Goal: Find specific page/section: Find specific page/section

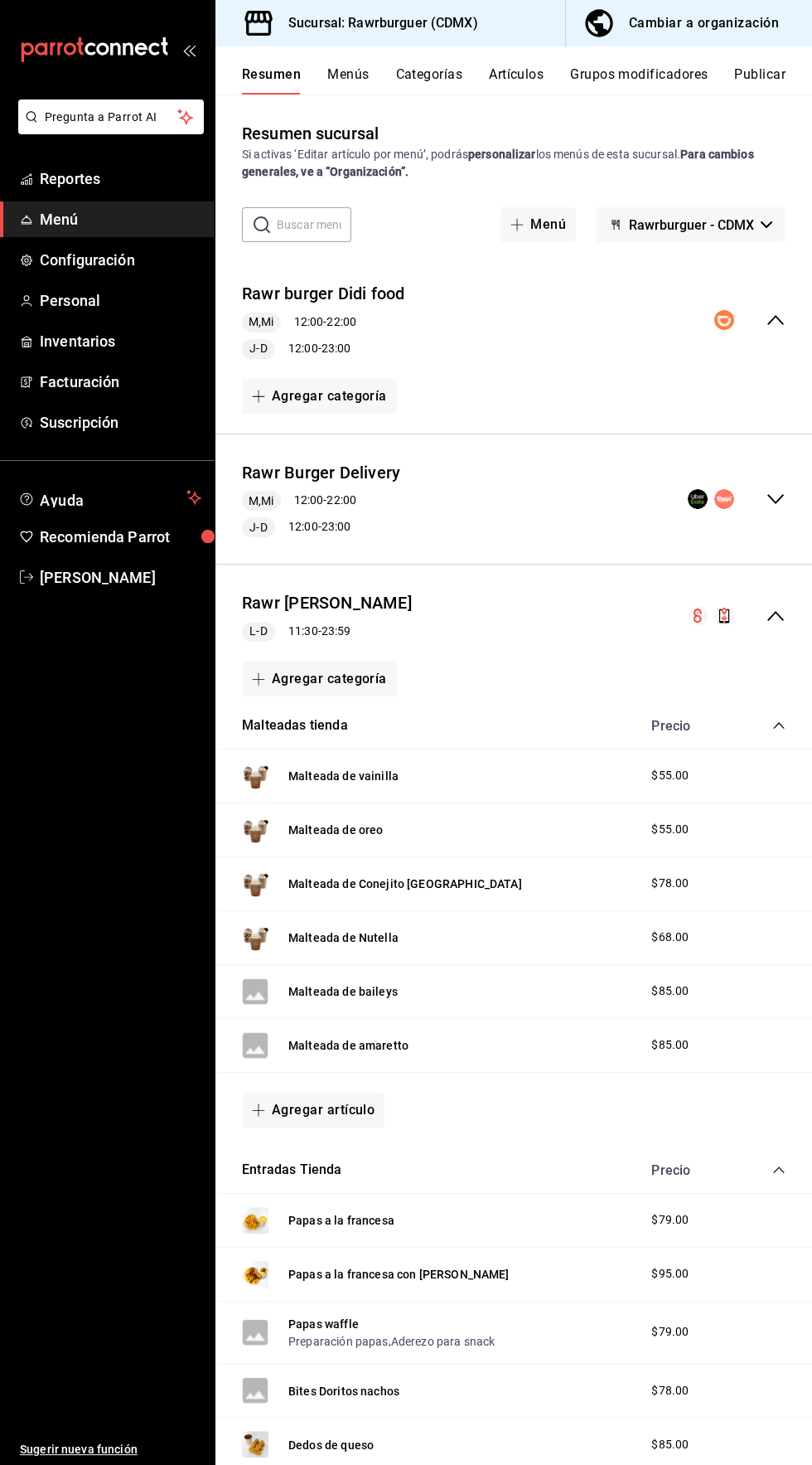
scroll to position [97, 0]
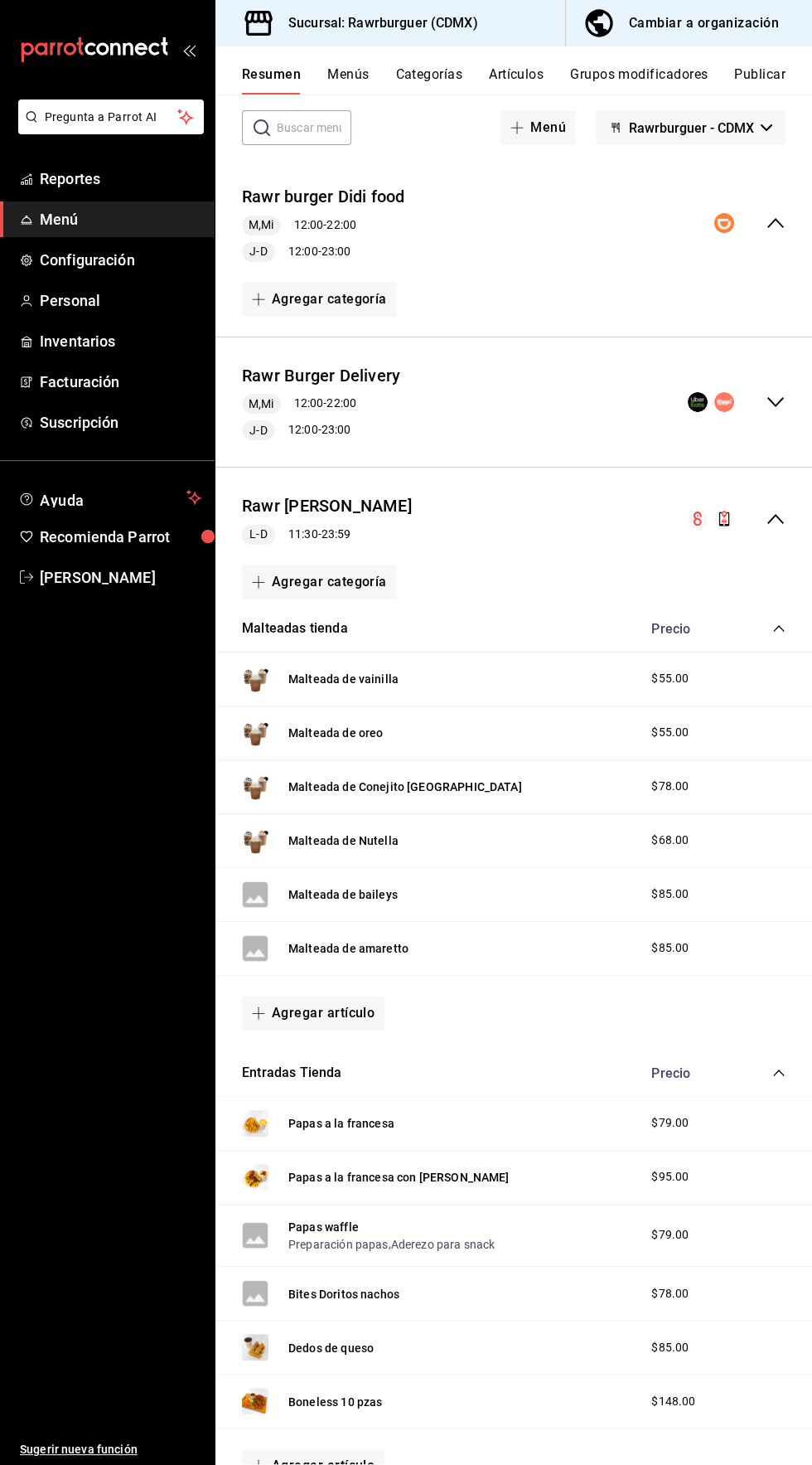
click at [363, 73] on button "Menús" at bounding box center [348, 80] width 41 height 28
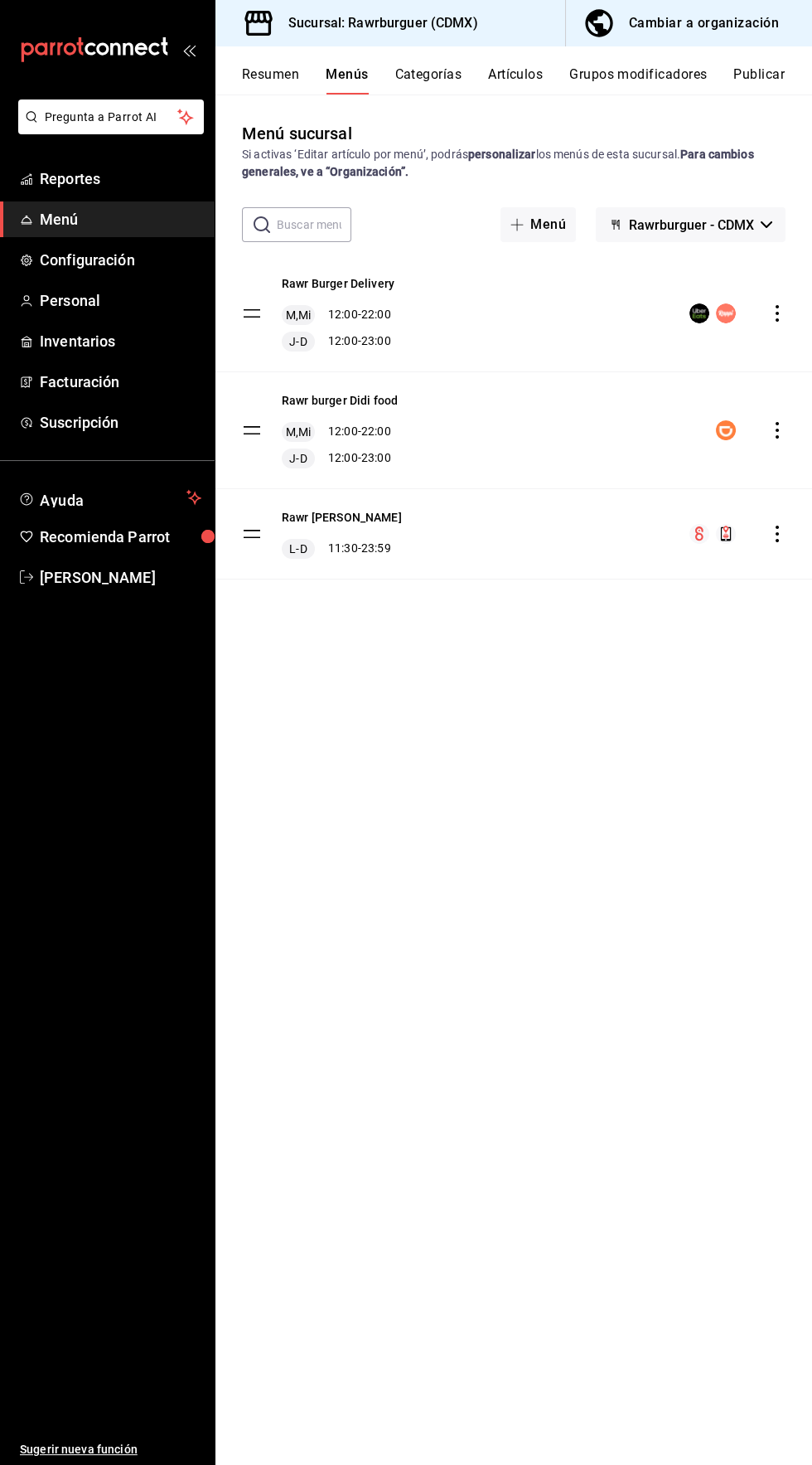
click at [535, 81] on button "Artículos" at bounding box center [515, 80] width 55 height 28
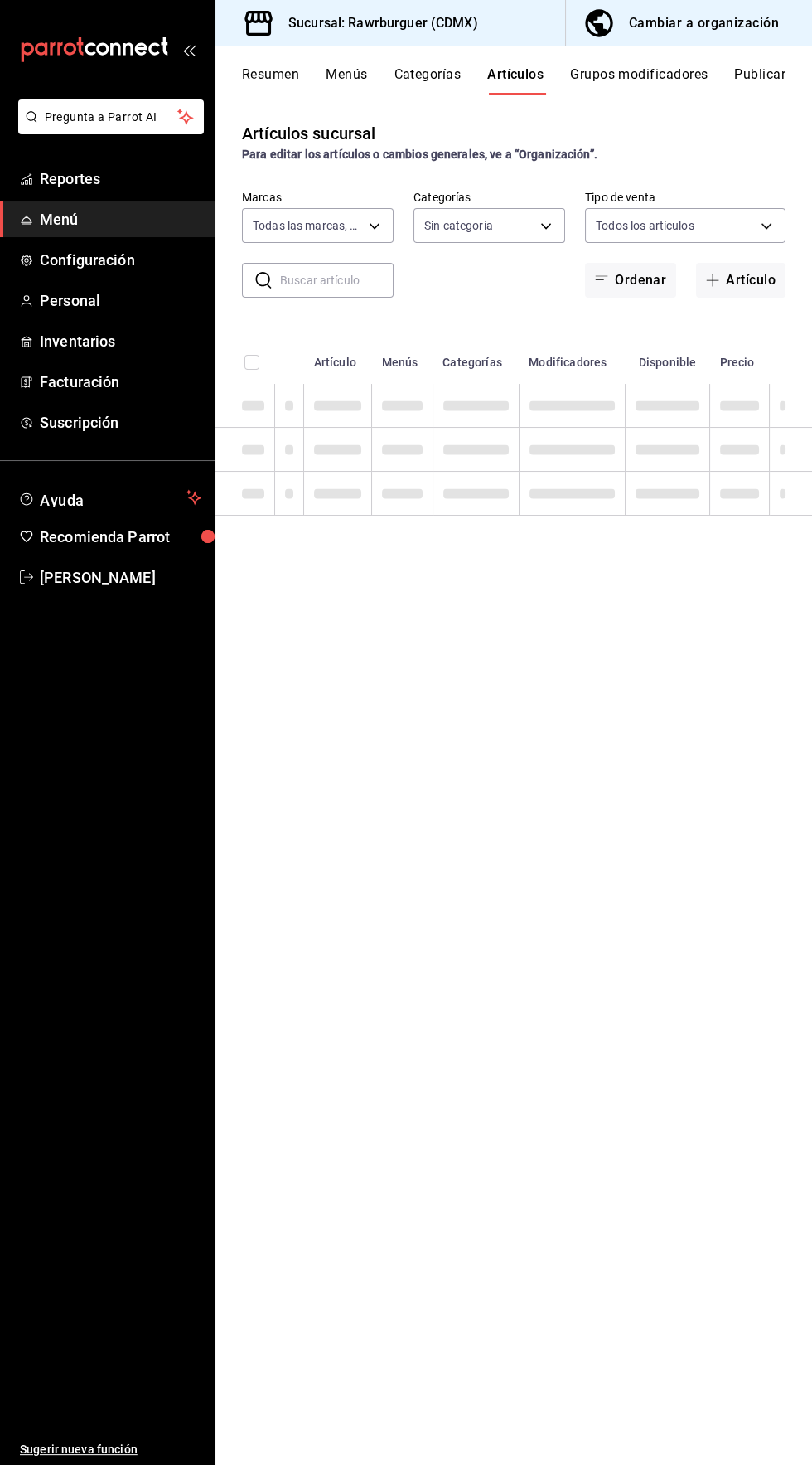
type input "c688a348-8af5-4db2-8017-60906265672a"
type input "6e3d98d8-7e4a-4944-804f-3cc8072a6d51,6d308737-ecb7-40a3-9422-f7d756e86295,c4e3f…"
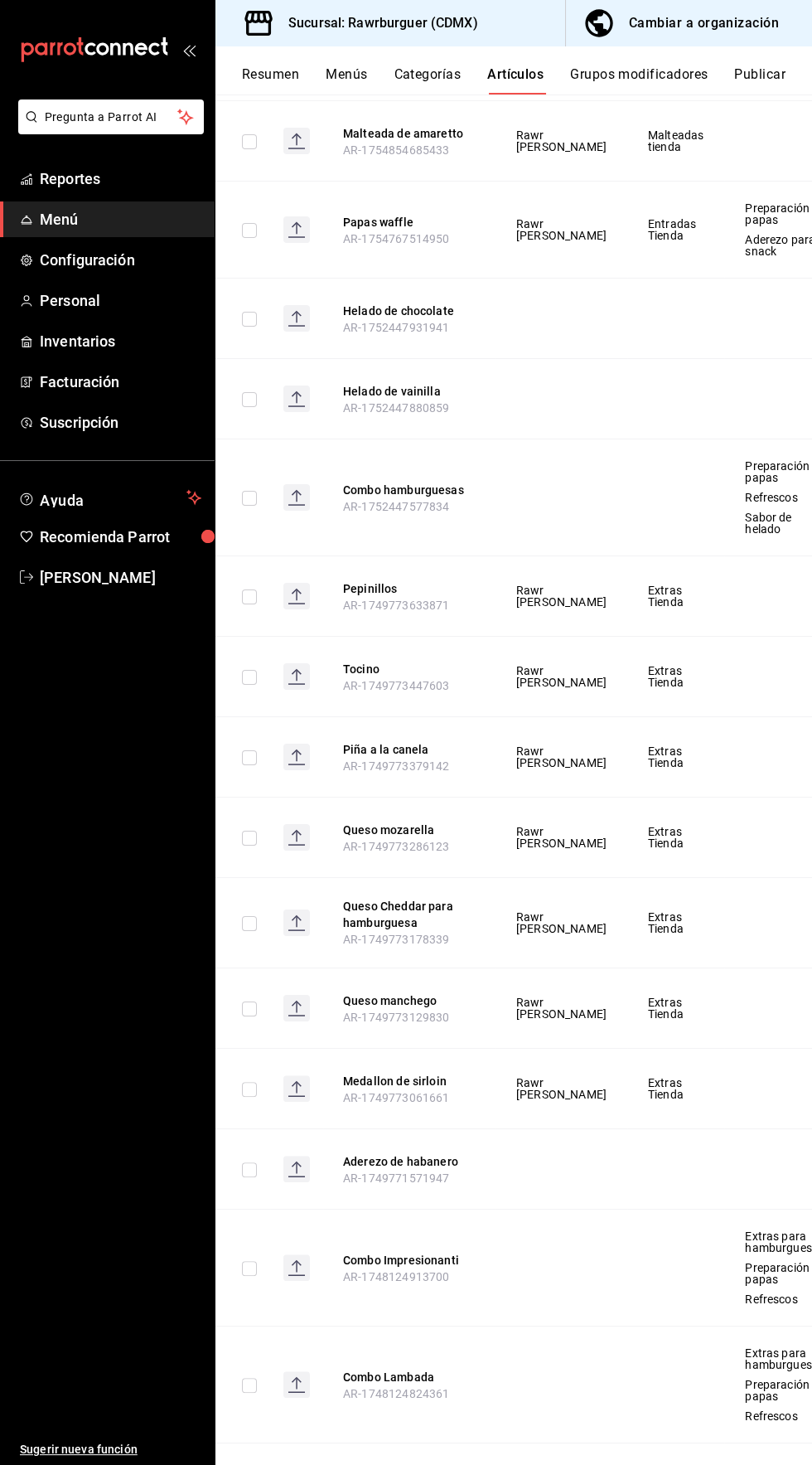
scroll to position [764, 0]
